Goal: Transaction & Acquisition: Purchase product/service

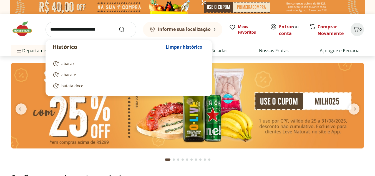
click at [98, 30] on input "search" at bounding box center [91, 30] width 91 height 16
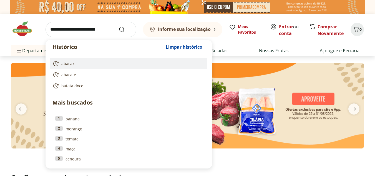
click at [71, 66] on link "abacaxi" at bounding box center [127, 63] width 150 height 7
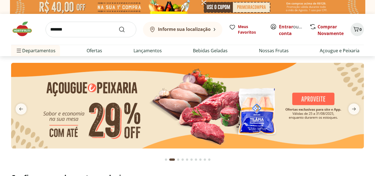
type input "*******"
